Goal: Information Seeking & Learning: Check status

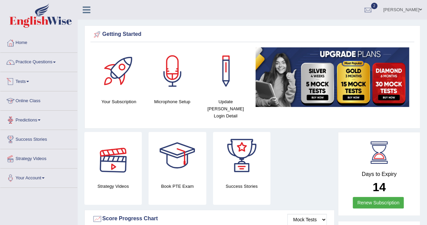
click at [19, 77] on link "Tests" at bounding box center [38, 80] width 77 height 17
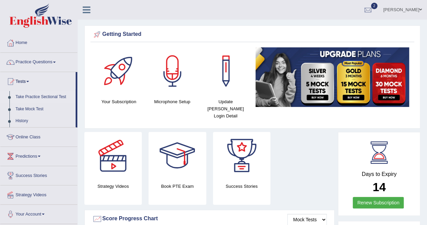
click at [31, 92] on link "Take Practice Sectional Test" at bounding box center [44, 97] width 63 height 12
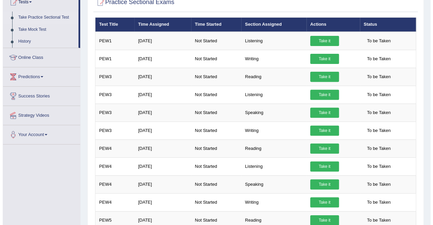
scroll to position [78, 0]
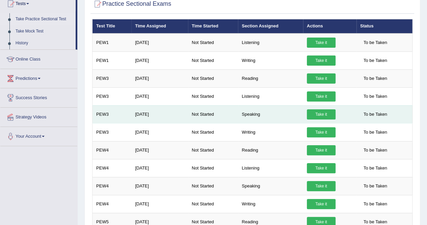
click at [316, 116] on link "Take it" at bounding box center [321, 114] width 29 height 10
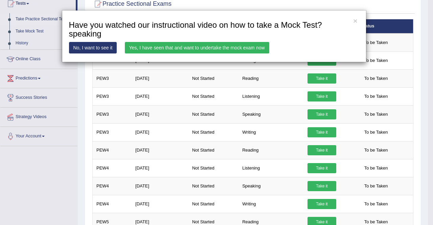
click at [218, 48] on link "Yes, I have seen that and want to undertake the mock exam now" at bounding box center [197, 47] width 144 height 11
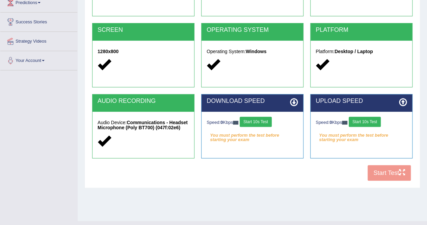
scroll to position [107, 0]
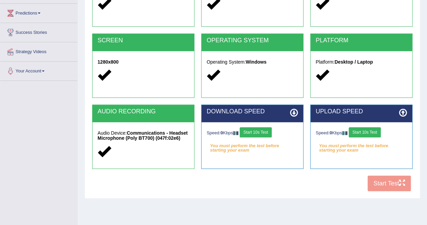
click at [265, 131] on button "Start 10s Test" at bounding box center [256, 132] width 32 height 10
click at [0, 203] on div "Toggle navigation Home Practice Questions Speaking Practice Read Aloud Repeat S…" at bounding box center [213, 68] width 427 height 351
click at [293, 110] on icon at bounding box center [294, 112] width 8 height 8
click at [403, 112] on icon at bounding box center [403, 112] width 8 height 8
click at [375, 129] on button "Start 10s Test" at bounding box center [365, 132] width 32 height 10
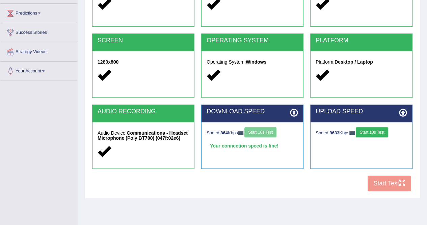
click at [406, 127] on div "Speed: 9633 Kbps Start 10s Test" at bounding box center [362, 133] width 92 height 12
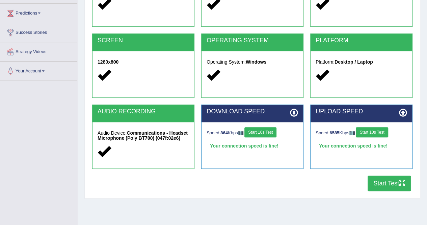
scroll to position [0, 0]
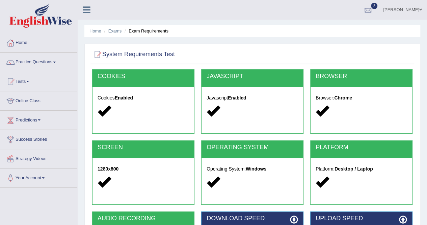
click at [373, 10] on div at bounding box center [368, 10] width 10 height 10
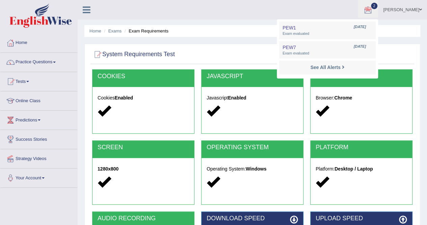
click at [242, 62] on div "System Requirements Test" at bounding box center [253, 55] width 324 height 17
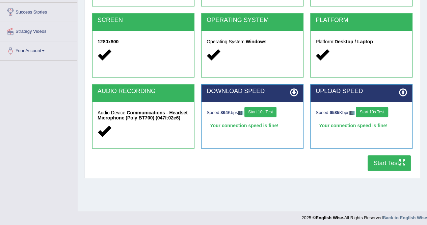
scroll to position [130, 0]
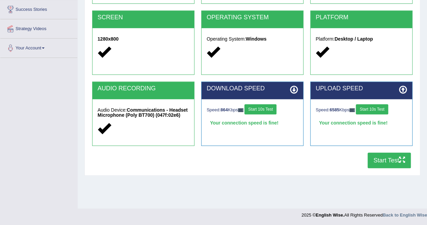
click at [387, 157] on button "Start Test" at bounding box center [389, 160] width 43 height 16
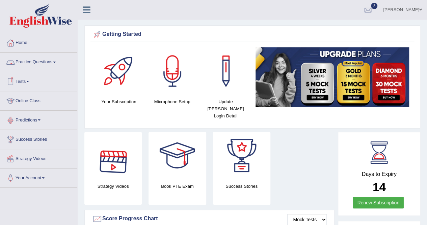
click at [55, 62] on span at bounding box center [54, 62] width 3 height 1
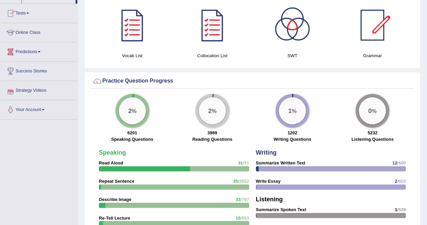
scroll to position [351, 0]
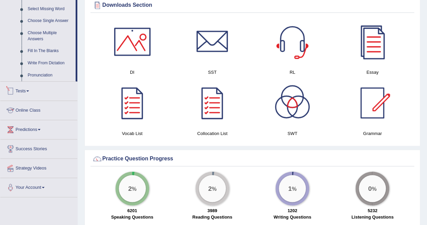
click at [30, 88] on link "Tests" at bounding box center [38, 89] width 77 height 17
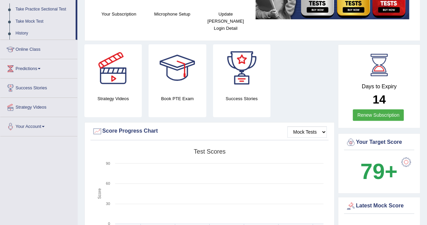
scroll to position [71, 0]
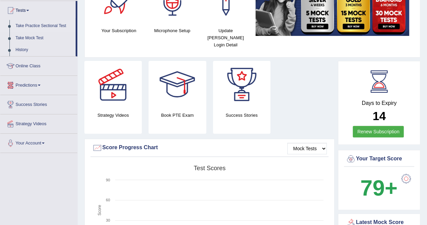
click at [49, 23] on link "Take Practice Sectional Test" at bounding box center [44, 26] width 63 height 12
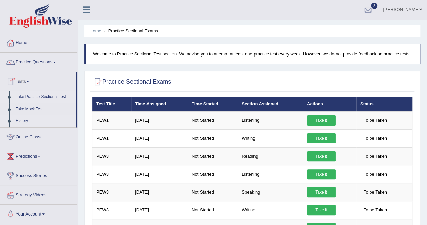
click at [24, 119] on link "History" at bounding box center [44, 121] width 63 height 12
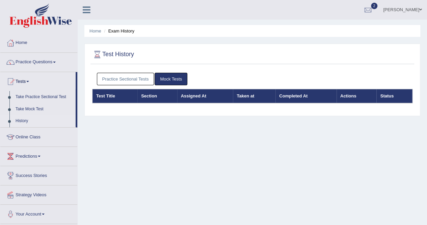
click at [119, 79] on link "Practice Sectional Tests" at bounding box center [125, 79] width 57 height 13
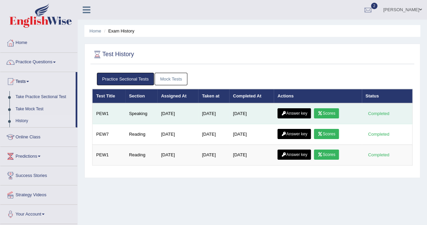
click at [333, 111] on link "Scores" at bounding box center [326, 113] width 25 height 10
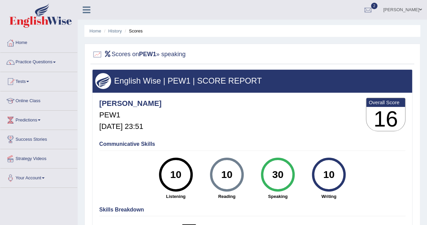
click at [296, 117] on div "[PERSON_NAME] PEW1 [DATE] 23:51 Overall Score 16" at bounding box center [253, 116] width 310 height 40
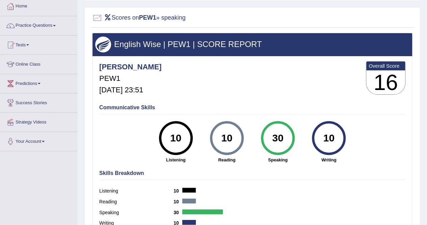
scroll to position [35, 0]
